Goal: Task Accomplishment & Management: Use online tool/utility

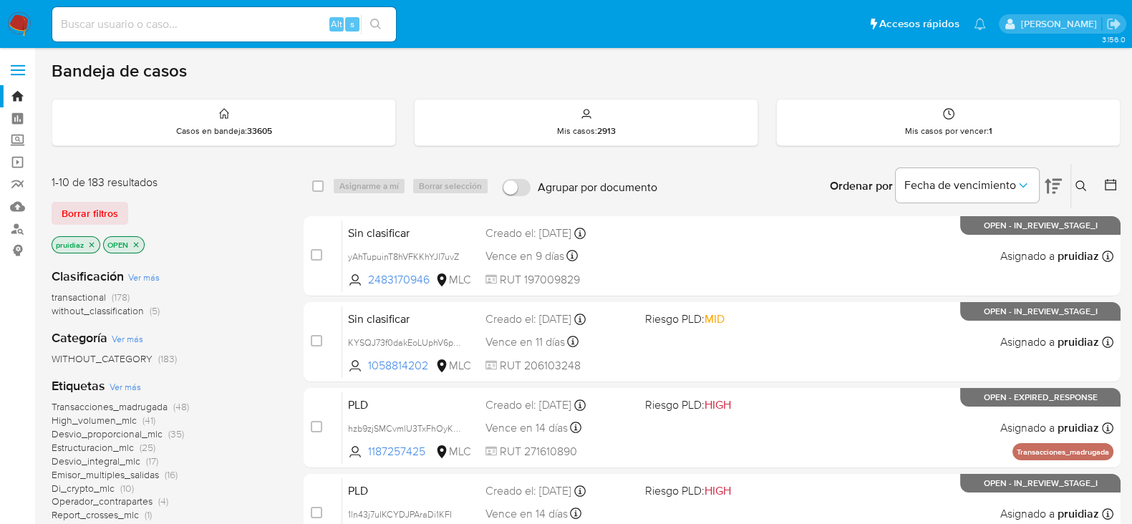
click at [19, 10] on nav "Pausado Ver notificaciones Alt s Accesos rápidos Presiona las siguientes teclas…" at bounding box center [566, 24] width 1132 height 48
click at [23, 19] on img at bounding box center [19, 24] width 24 height 24
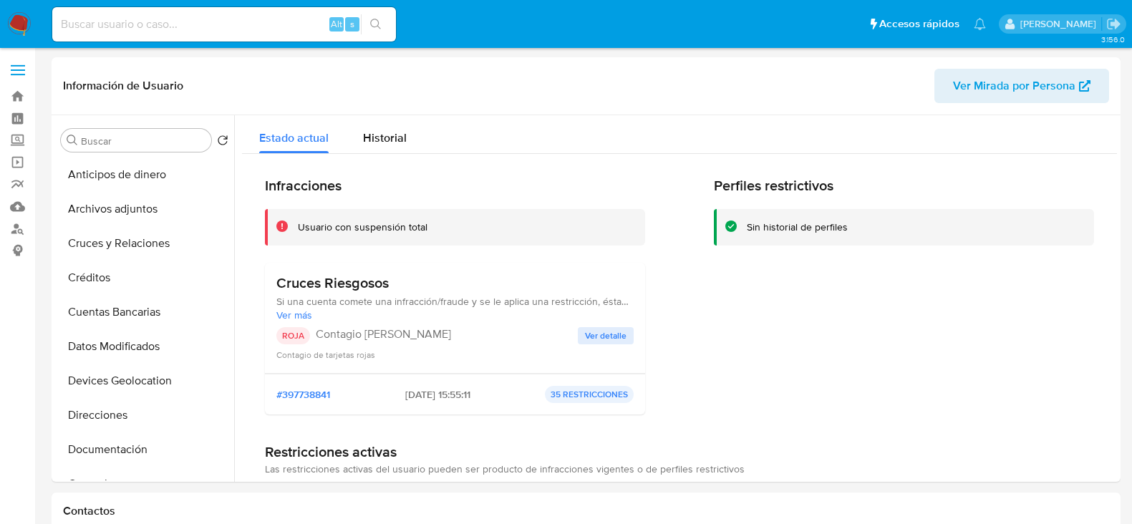
select select "10"
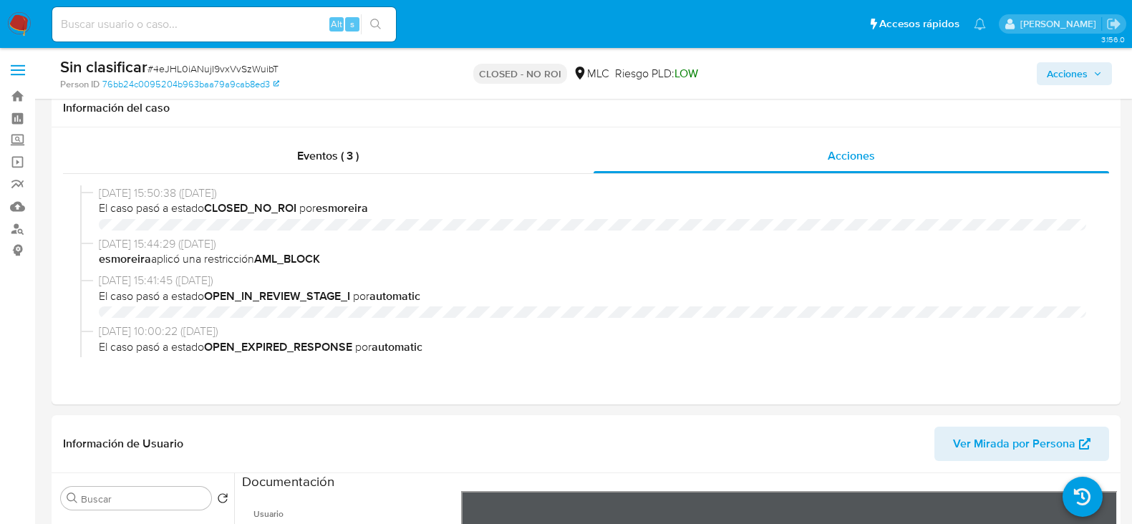
select select "10"
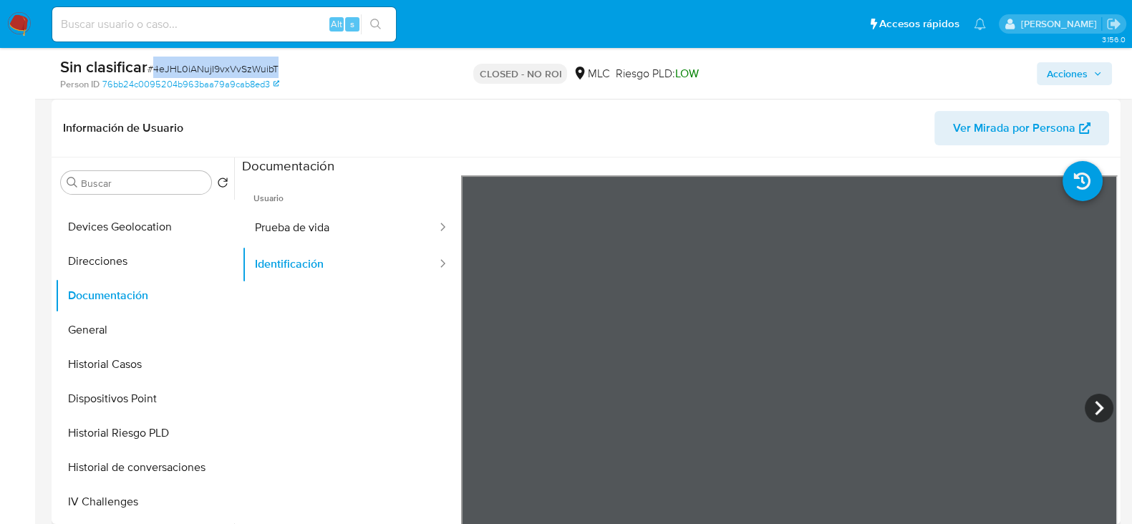
scroll to position [324, 0]
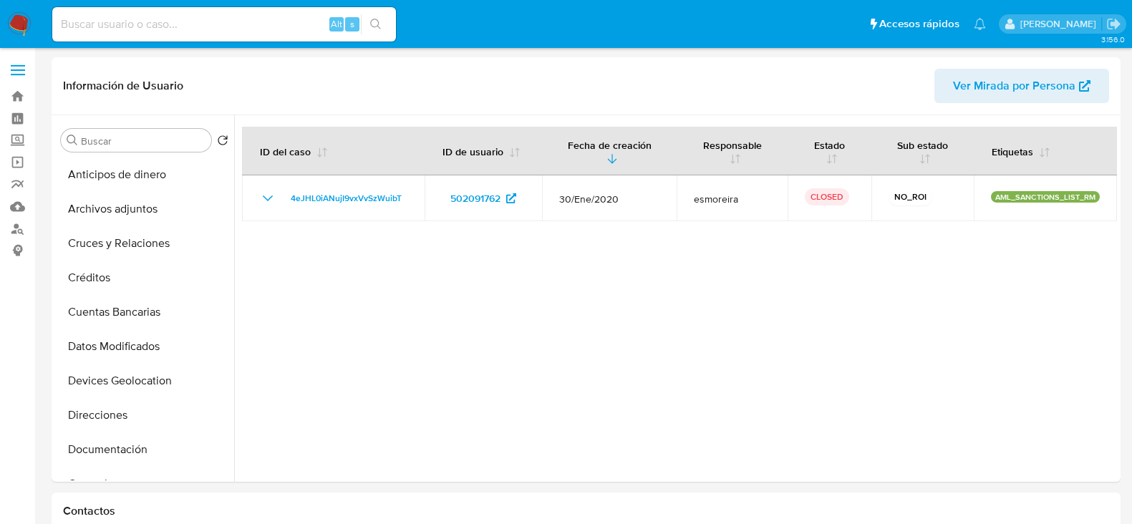
select select "10"
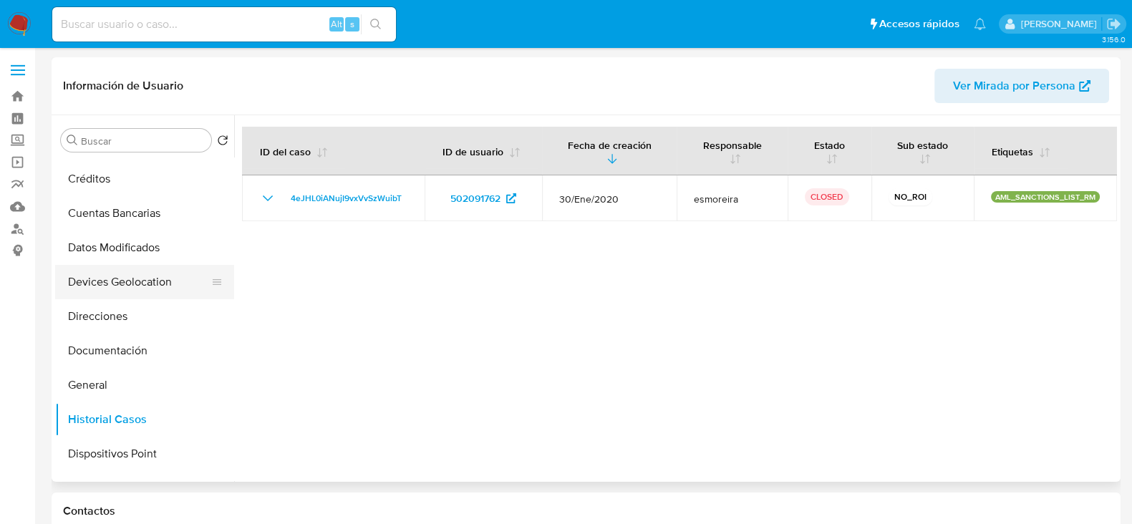
scroll to position [100, 0]
click at [110, 409] on button "Historial Casos" at bounding box center [139, 419] width 168 height 34
click at [97, 385] on button "General" at bounding box center [139, 384] width 168 height 34
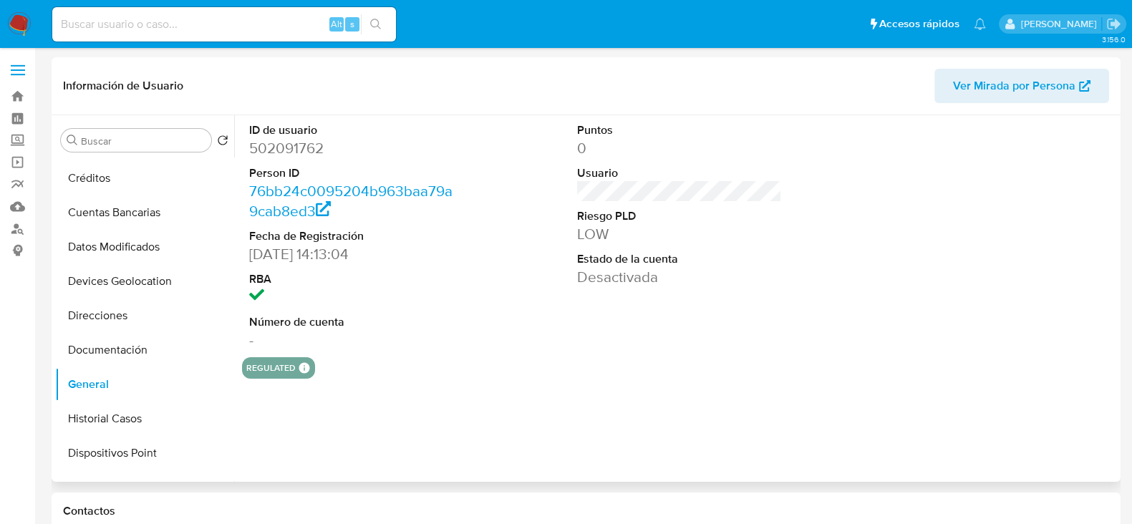
click at [308, 149] on dd "502091762" at bounding box center [351, 148] width 205 height 20
copy dd "502091762"
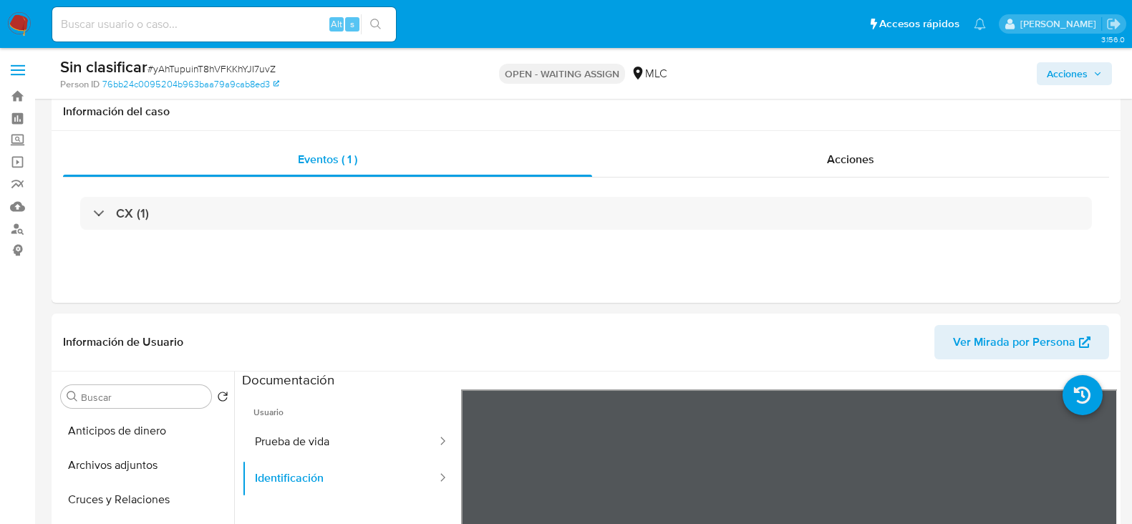
select select "10"
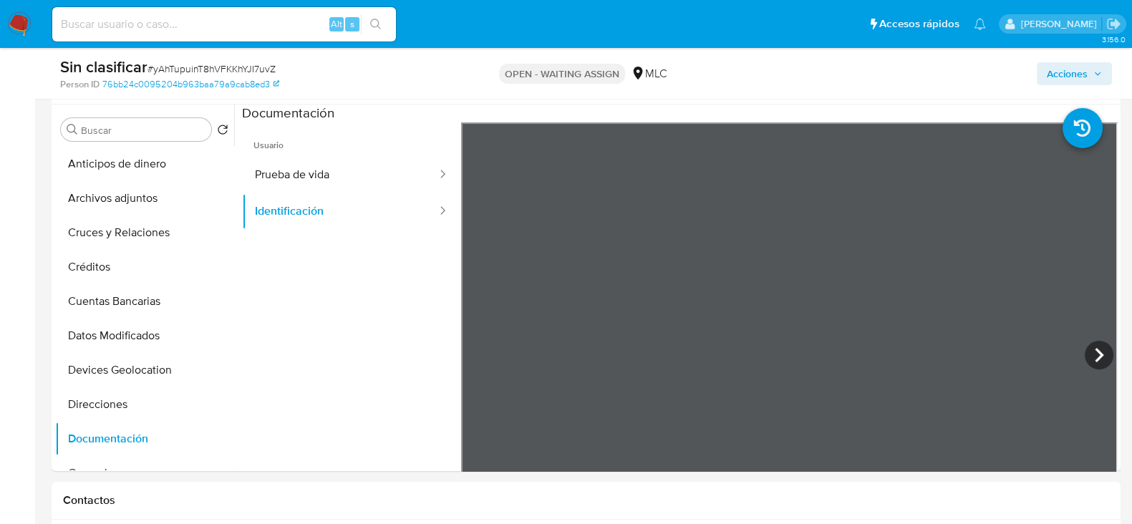
scroll to position [584, 0]
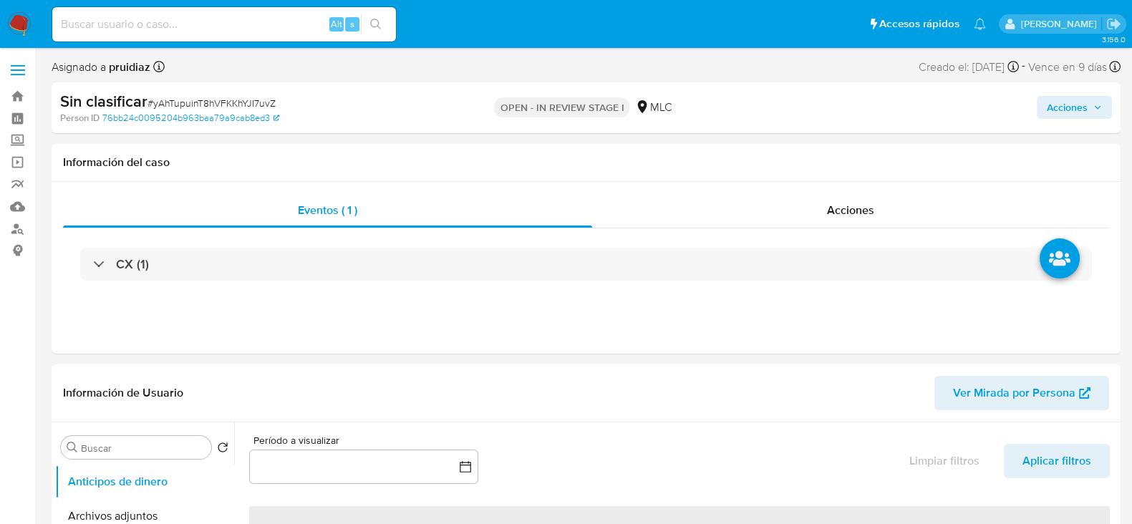
select select "10"
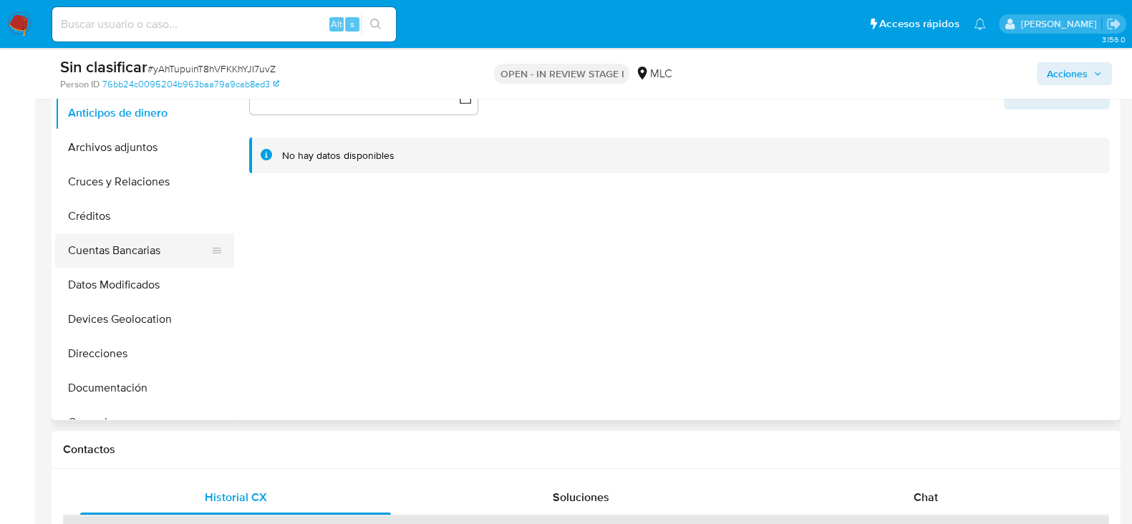
scroll to position [90, 0]
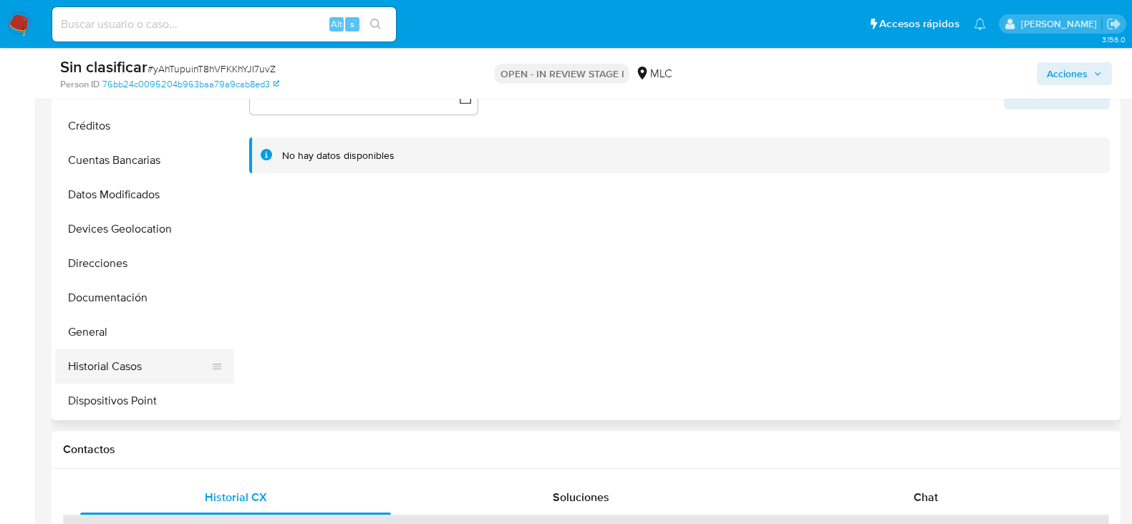
click at [112, 373] on button "Historial Casos" at bounding box center [139, 366] width 168 height 34
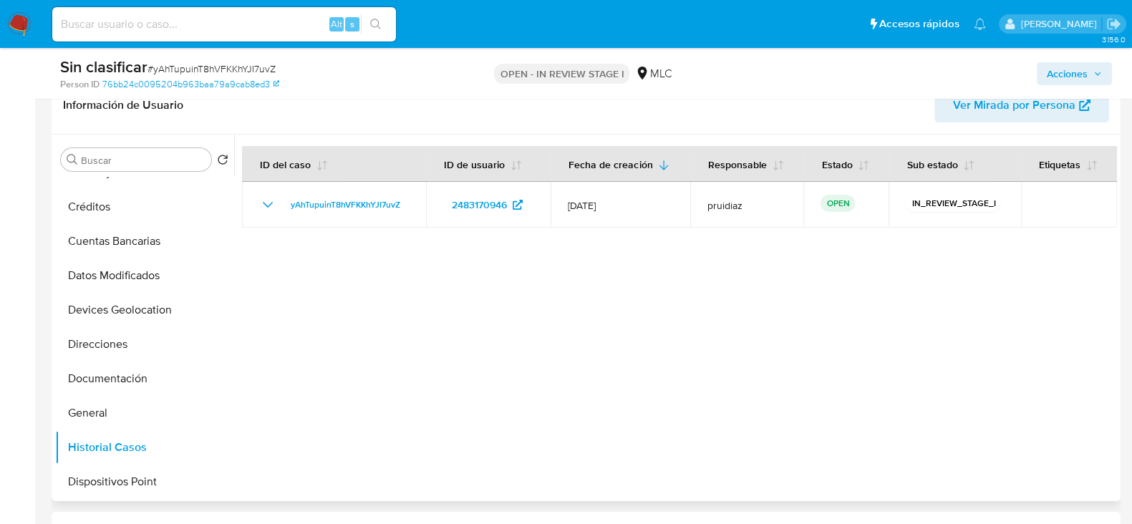
scroll to position [0, 0]
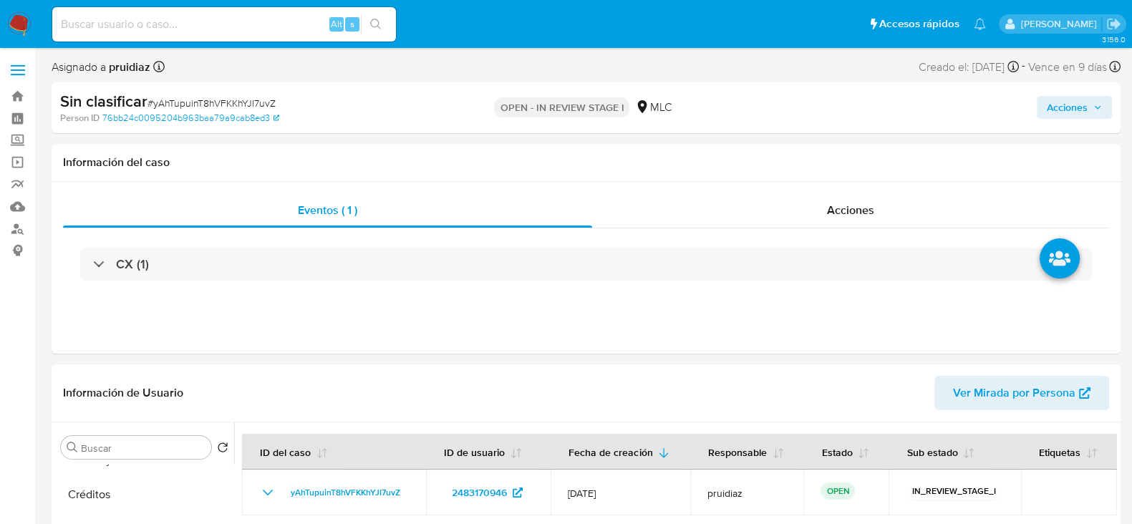
click at [1045, 116] on button "Acciones" at bounding box center [1074, 107] width 75 height 23
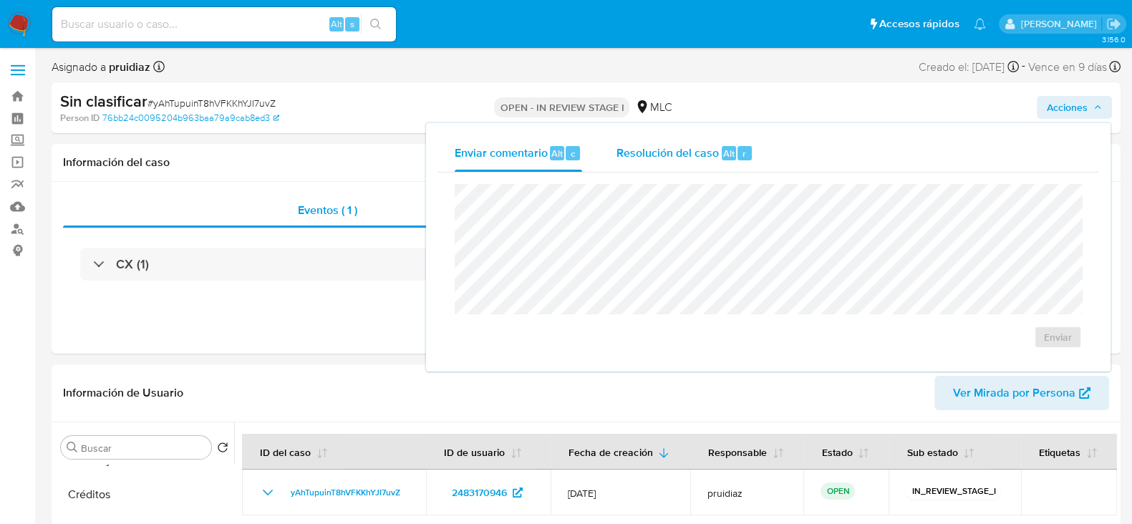
click at [695, 153] on span "Resolución del caso" at bounding box center [668, 153] width 102 height 16
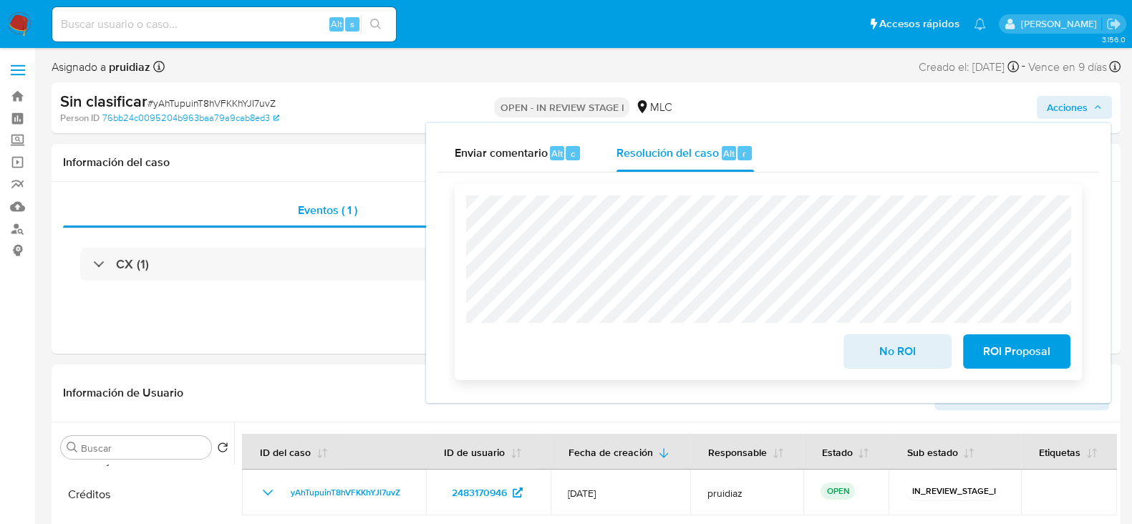
click at [903, 354] on span "No ROI" at bounding box center [897, 352] width 70 height 32
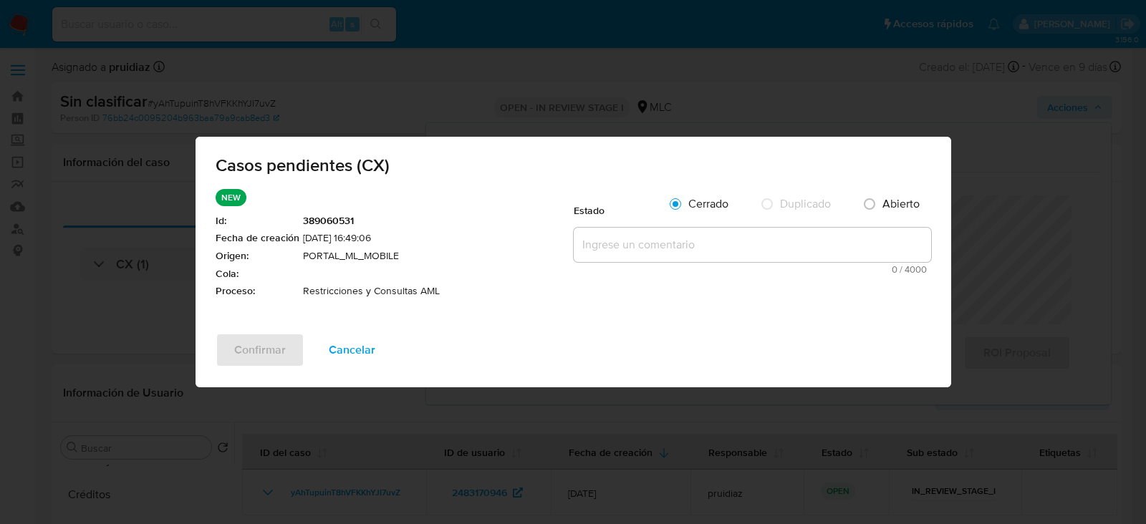
click at [750, 231] on textarea at bounding box center [752, 245] width 357 height 34
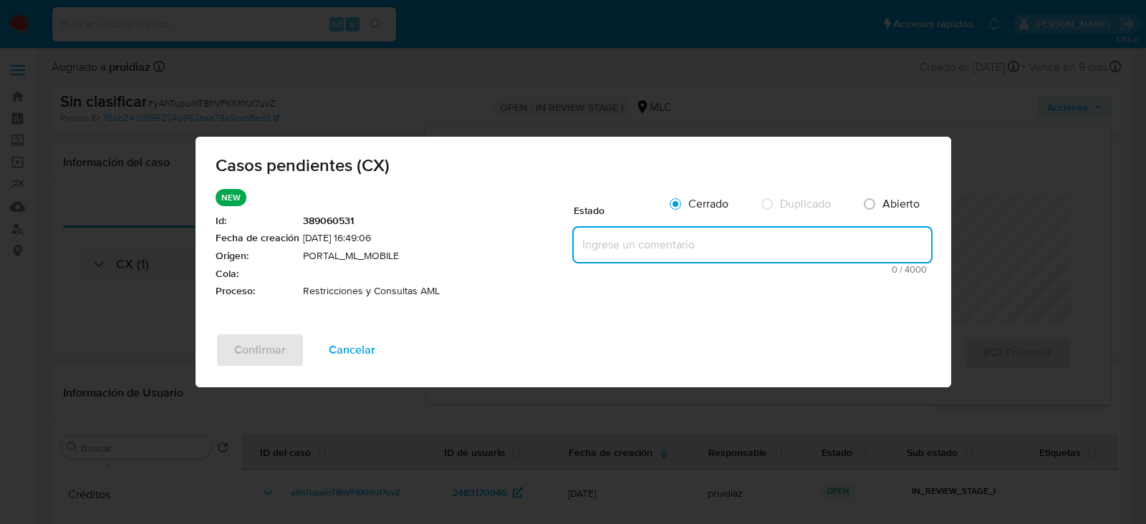
paste textarea "Se visualiza que el cliente fue alertado en su cuenta con ID: 502091762 anterio…"
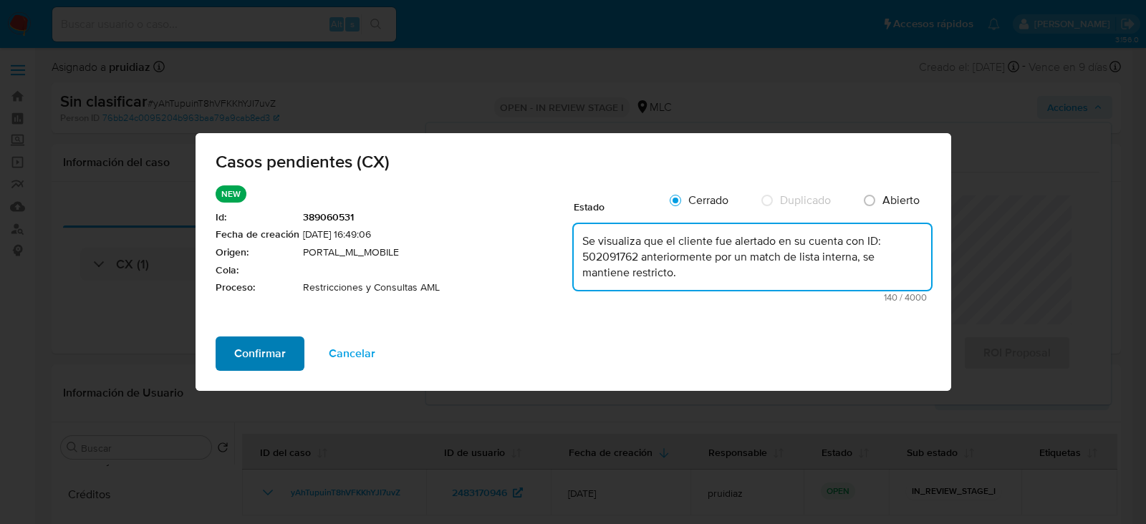
type textarea "Se visualiza que el cliente fue alertado en su cuenta con ID: 502091762 anterio…"
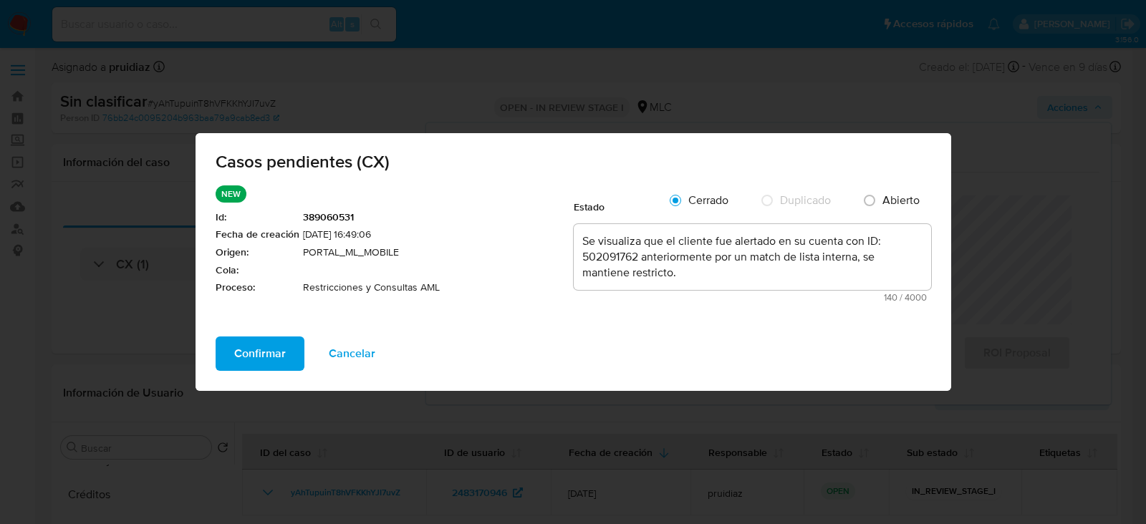
click at [256, 355] on span "Confirmar" at bounding box center [260, 354] width 52 height 32
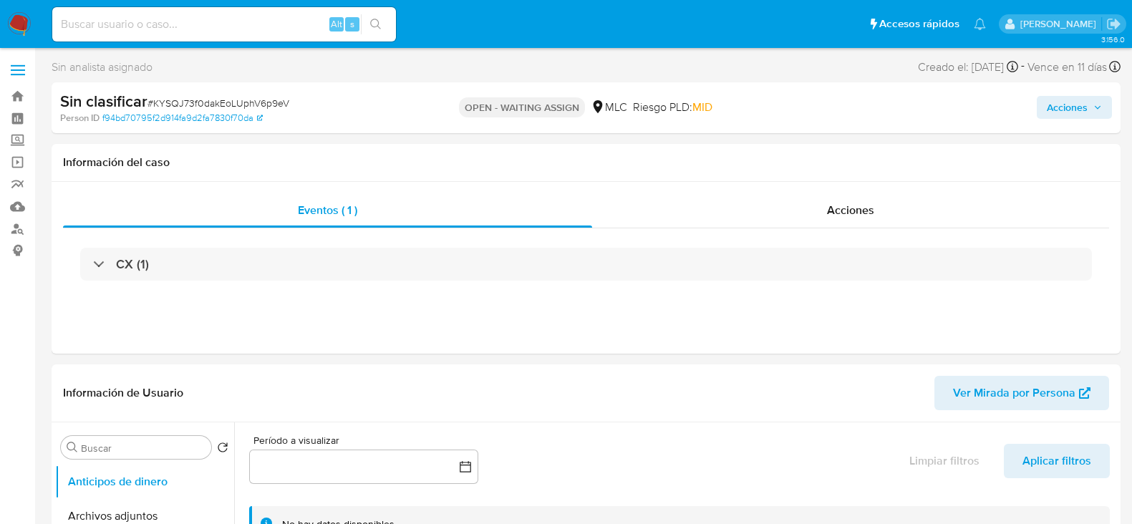
select select "10"
click at [739, 152] on div "Información del caso" at bounding box center [586, 163] width 1069 height 38
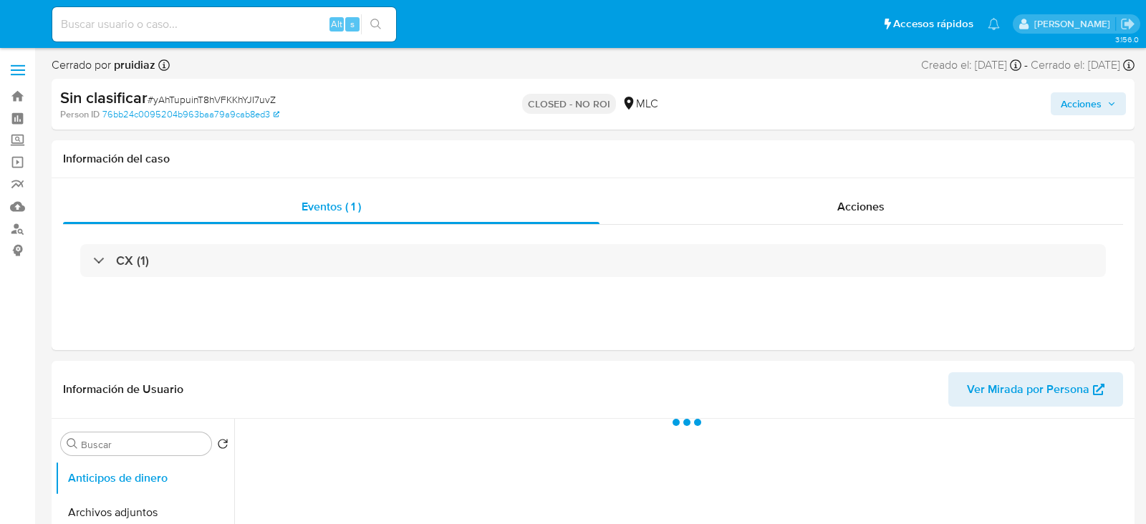
select select "10"
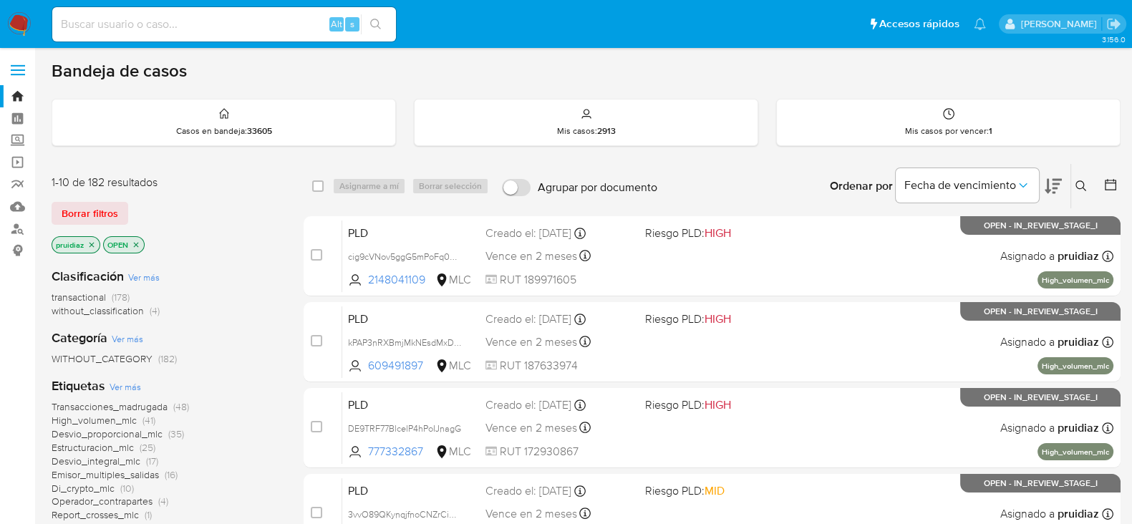
click at [1051, 178] on icon at bounding box center [1053, 186] width 17 height 17
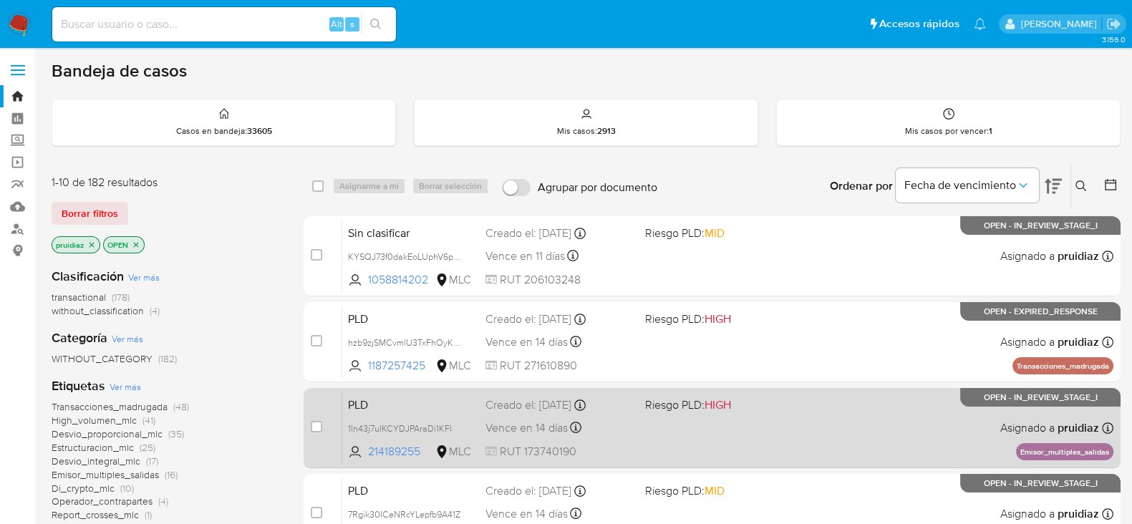
scroll to position [605, 0]
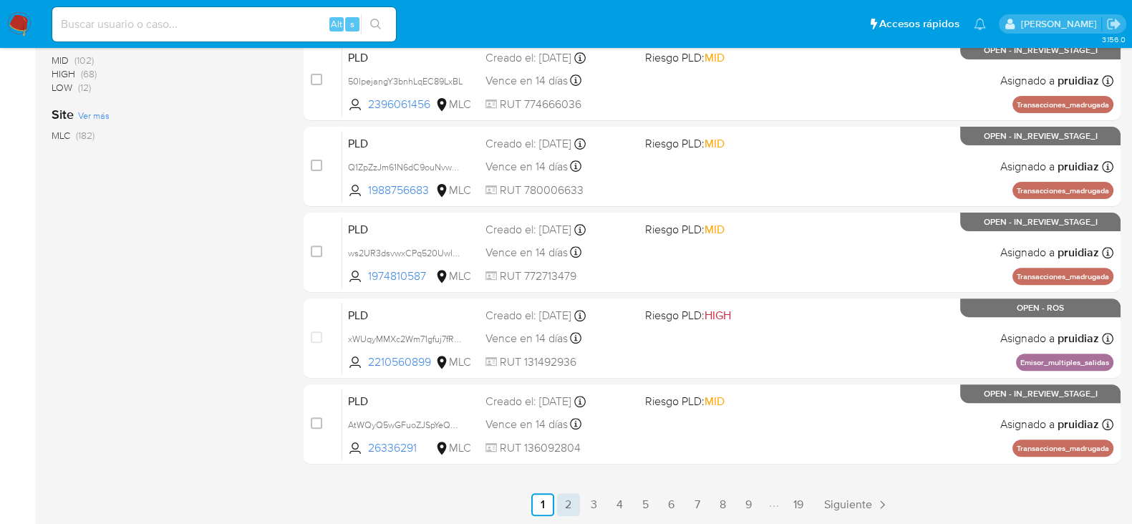
click at [572, 504] on link "2" at bounding box center [568, 504] width 23 height 23
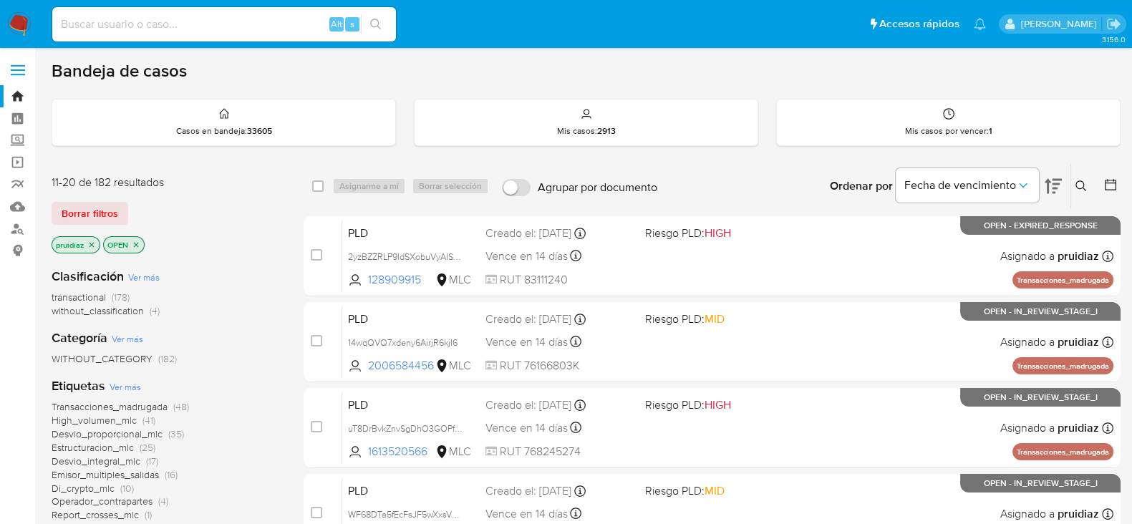
click at [16, 29] on img at bounding box center [19, 24] width 24 height 24
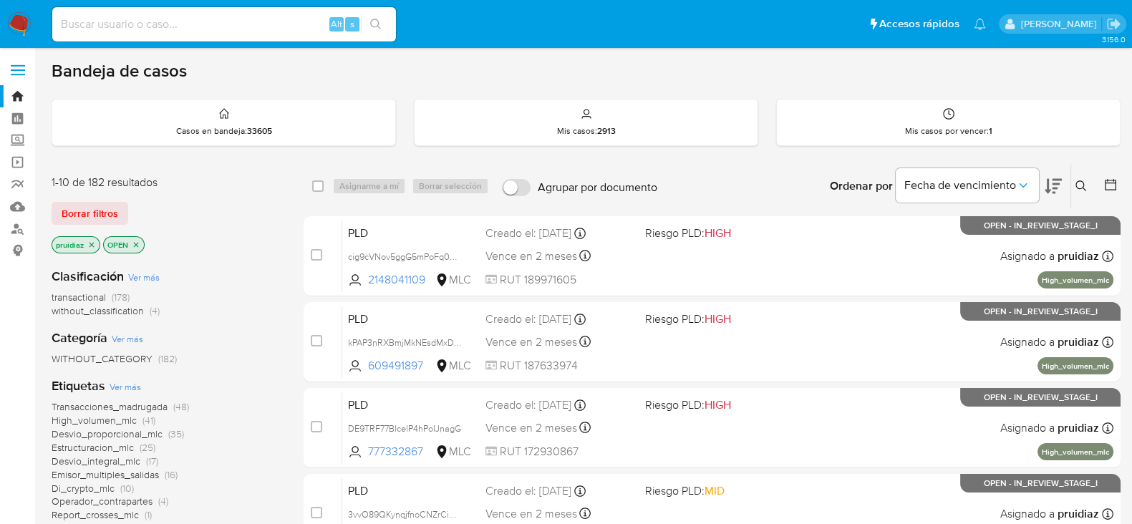
click at [1056, 190] on icon at bounding box center [1053, 186] width 17 height 17
